Goal: Task Accomplishment & Management: Complete application form

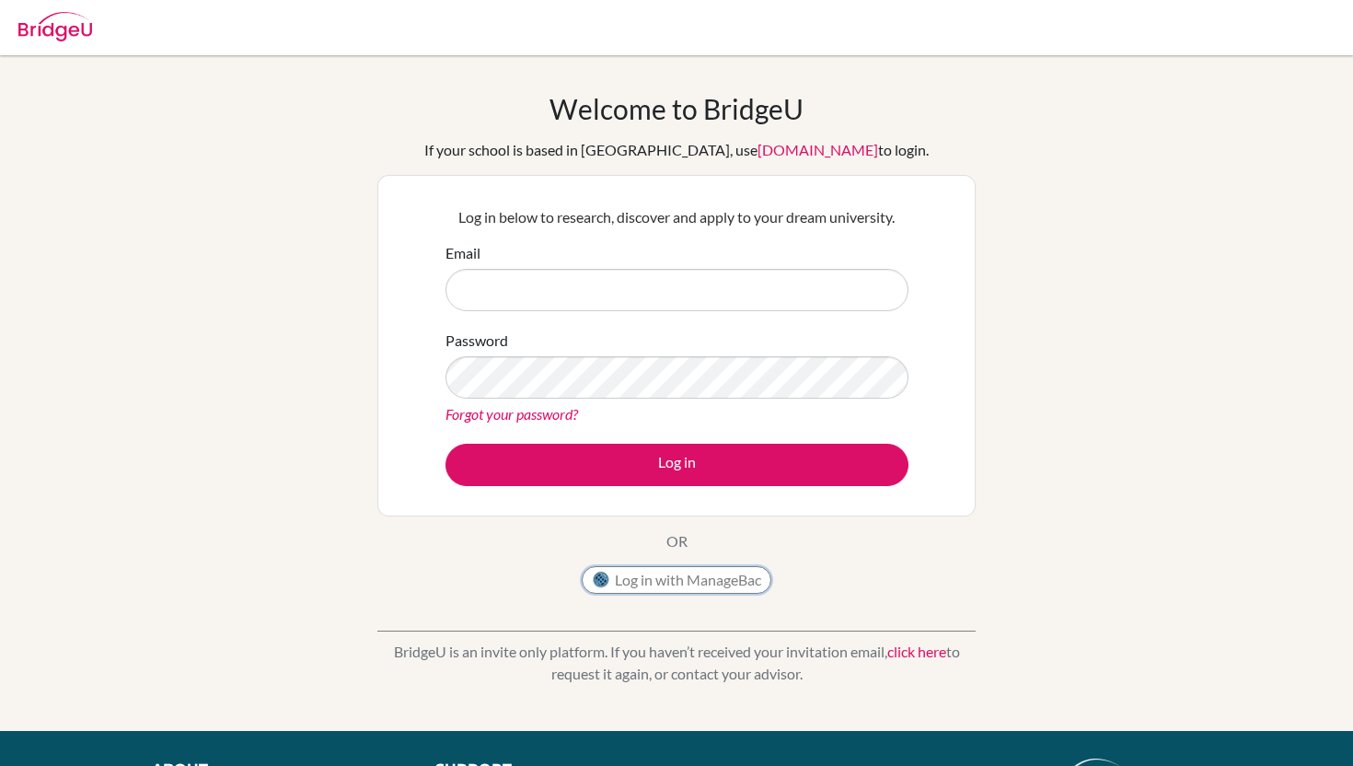
click at [696, 575] on button "Log in with ManageBac" at bounding box center [677, 580] width 190 height 28
click at [698, 576] on button "Log in with ManageBac" at bounding box center [677, 580] width 190 height 28
drag, startPoint x: 695, startPoint y: 575, endPoint x: 684, endPoint y: 565, distance: 15.0
click at [695, 575] on button "Log in with ManageBac" at bounding box center [677, 580] width 190 height 28
click at [692, 585] on button "Log in with ManageBac" at bounding box center [677, 580] width 190 height 28
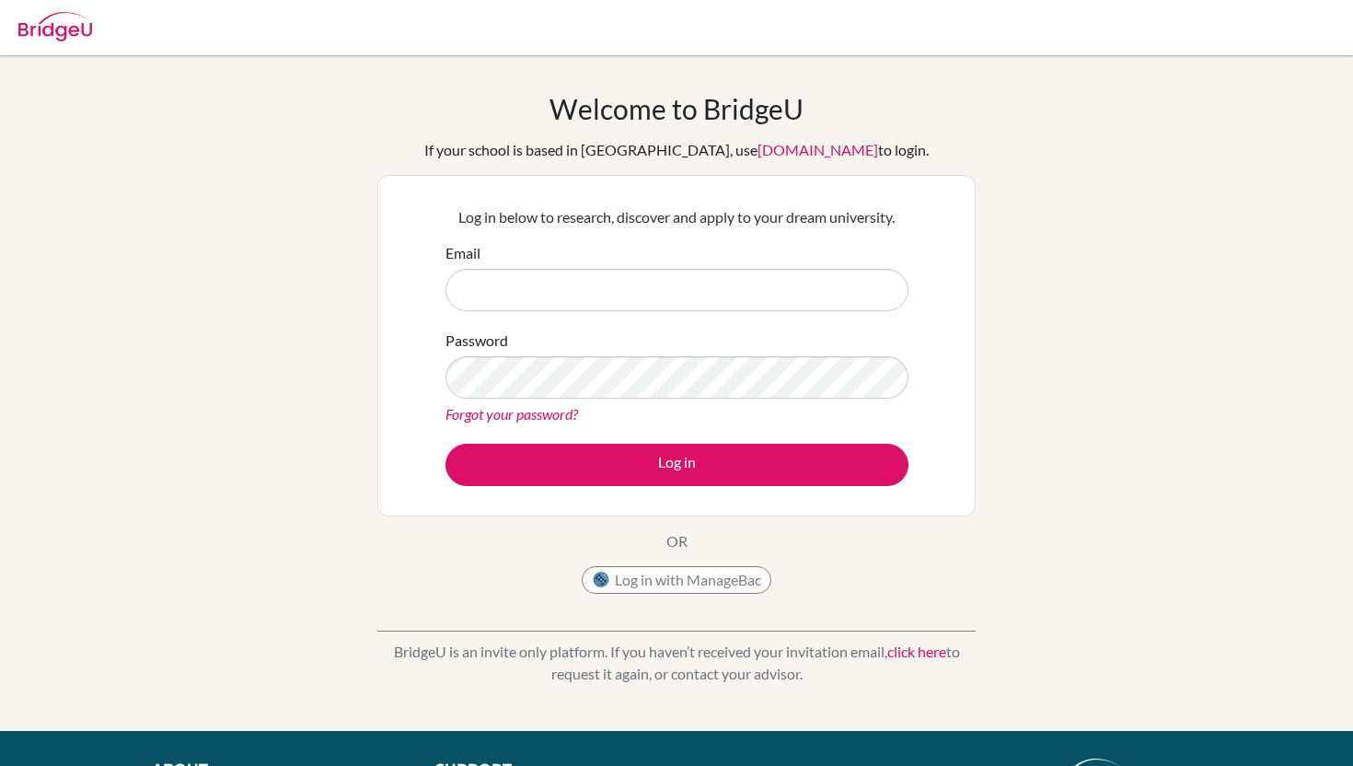
click at [728, 544] on div "Welcome to [GEOGRAPHIC_DATA] If your school is based in [GEOGRAPHIC_DATA], use …" at bounding box center [676, 347] width 598 height 511
click at [712, 584] on button "Log in with ManageBac" at bounding box center [677, 580] width 190 height 28
click at [735, 284] on input "Email" at bounding box center [677, 290] width 463 height 42
type input "27khall@mkis"
